Goal: Transaction & Acquisition: Purchase product/service

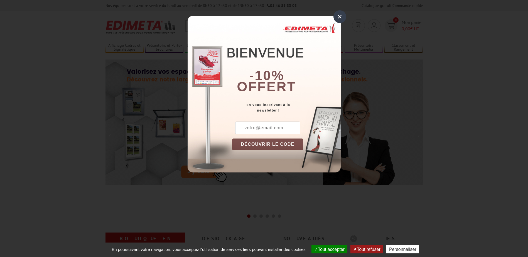
click at [341, 16] on div "×" at bounding box center [339, 16] width 13 height 13
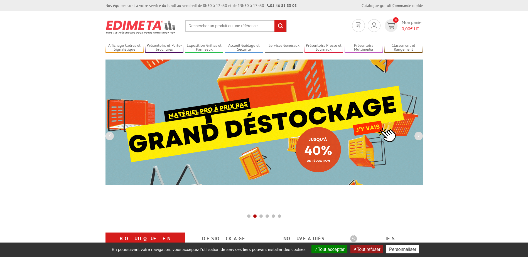
click at [229, 27] on input "text" at bounding box center [236, 26] width 102 height 12
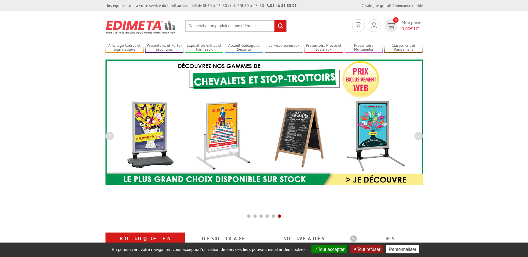
click at [207, 31] on input "text" at bounding box center [236, 26] width 102 height 12
click at [222, 26] on input "text" at bounding box center [236, 26] width 102 height 12
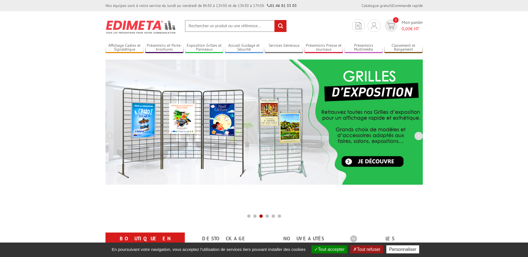
click at [219, 28] on input "text" at bounding box center [236, 26] width 102 height 12
click at [234, 28] on input "text" at bounding box center [236, 26] width 102 height 12
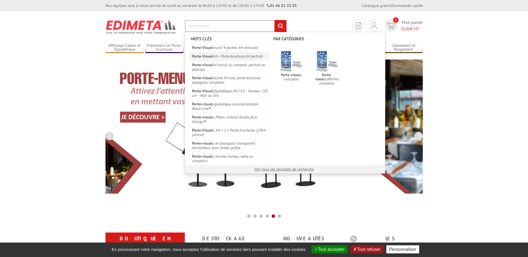
type input "porte-visuel"
click at [226, 55] on link "Porte-Visuel A4 + Porte-brochure A4 portrait" at bounding box center [229, 56] width 80 height 9
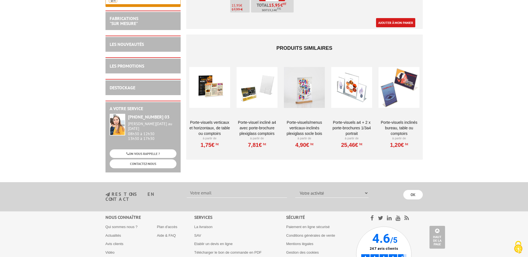
scroll to position [286, 0]
click at [292, 120] on link "Porte-Visuels/Menus verticaux-inclinés plexiglass socle bois" at bounding box center [304, 128] width 41 height 17
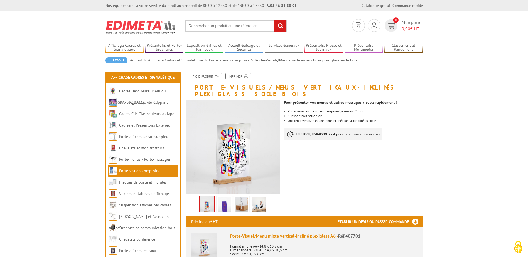
click at [243, 199] on img at bounding box center [241, 205] width 13 height 17
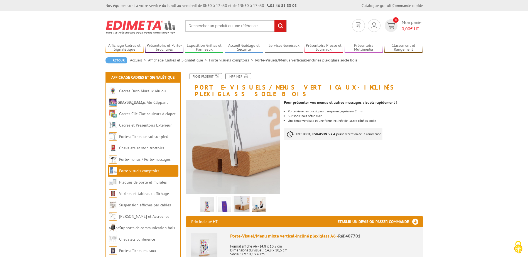
click at [251, 199] on link at bounding box center [259, 205] width 16 height 19
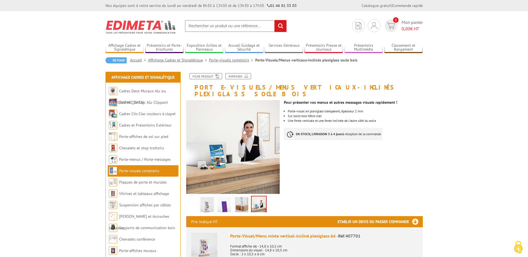
click at [232, 199] on li at bounding box center [224, 203] width 17 height 17
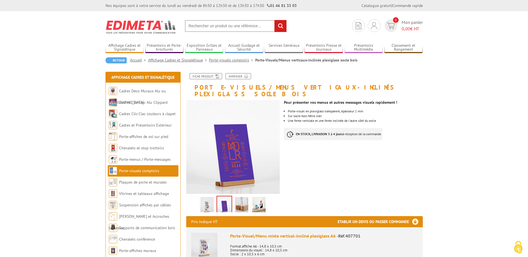
click at [207, 199] on img at bounding box center [206, 205] width 13 height 17
